Goal: Find specific page/section: Find specific page/section

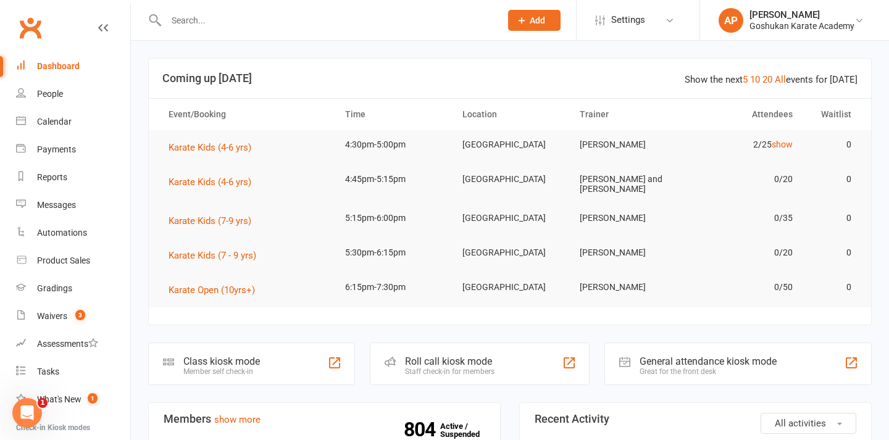
click at [448, 19] on input "text" at bounding box center [327, 20] width 330 height 17
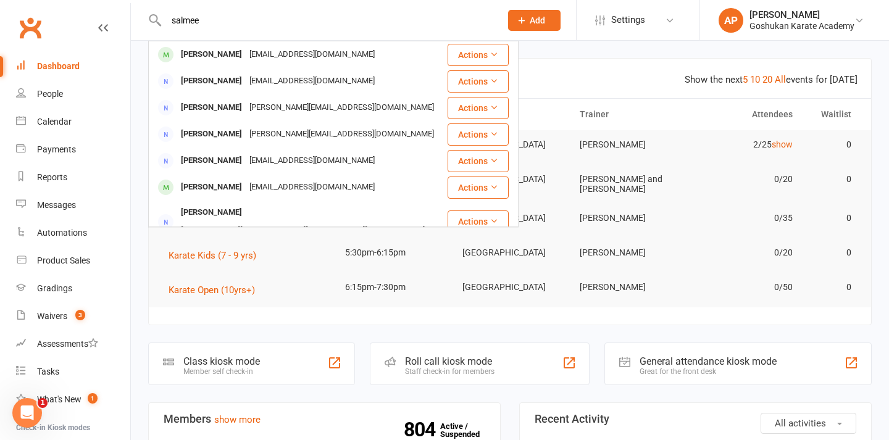
type input "[PERSON_NAME]"
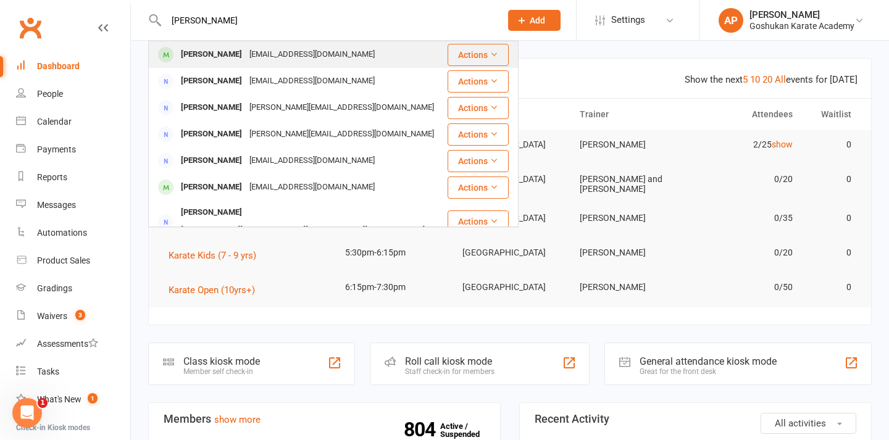
drag, startPoint x: 452, startPoint y: 19, endPoint x: 313, endPoint y: 58, distance: 144.4
click at [313, 58] on div "[EMAIL_ADDRESS][DOMAIN_NAME]" at bounding box center [312, 55] width 133 height 18
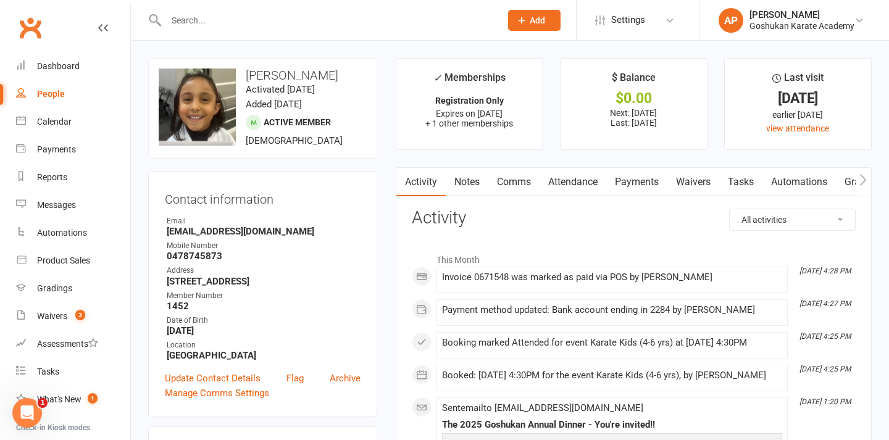
click at [648, 177] on link "Payments" at bounding box center [636, 182] width 61 height 28
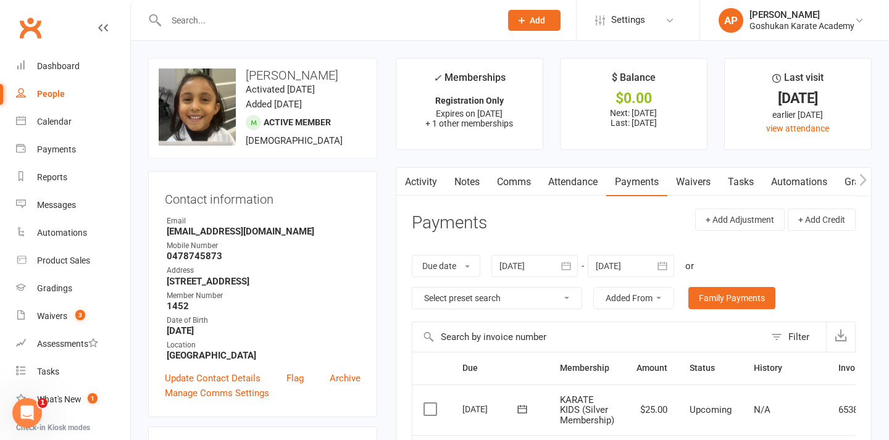
click at [296, 23] on input "text" at bounding box center [327, 20] width 330 height 17
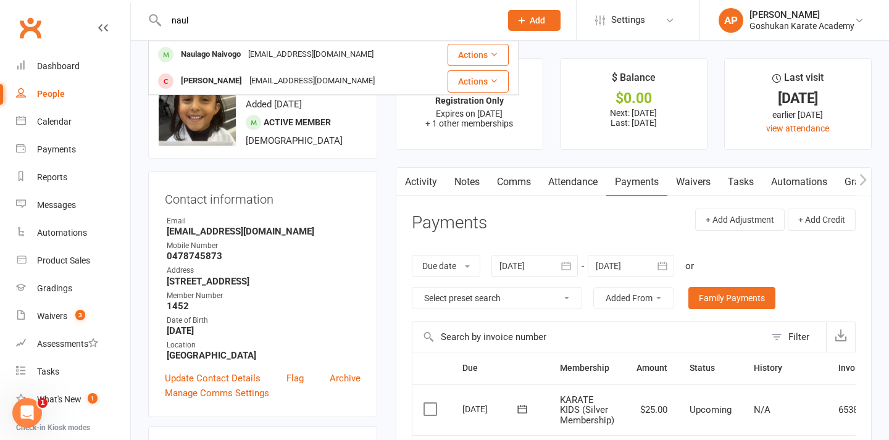
type input "[PERSON_NAME]"
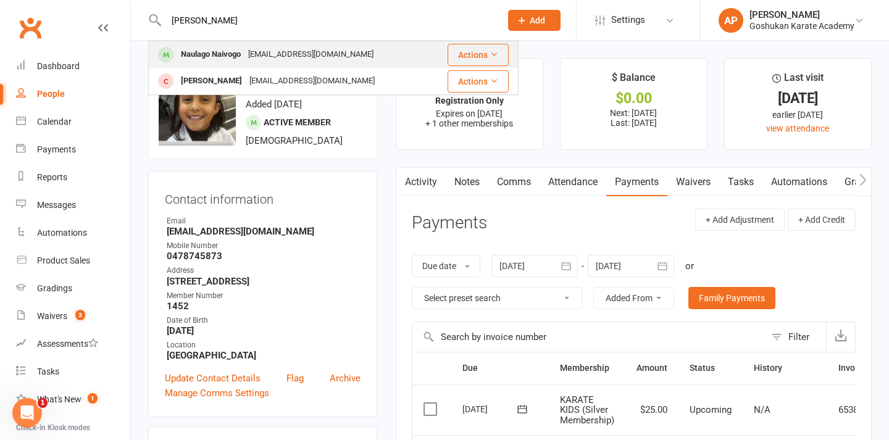
drag, startPoint x: 296, startPoint y: 23, endPoint x: 330, endPoint y: 51, distance: 43.4
click at [330, 51] on div "[EMAIL_ADDRESS][DOMAIN_NAME]" at bounding box center [310, 55] width 133 height 18
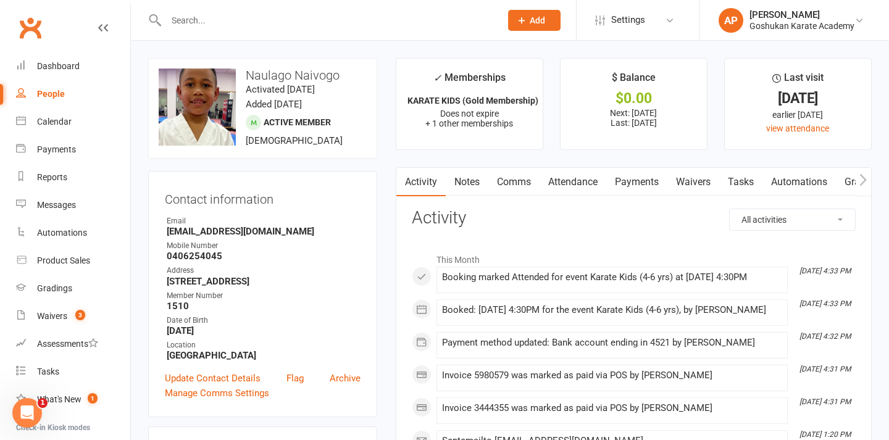
click at [640, 178] on link "Payments" at bounding box center [636, 182] width 61 height 28
